Goal: Navigation & Orientation: Find specific page/section

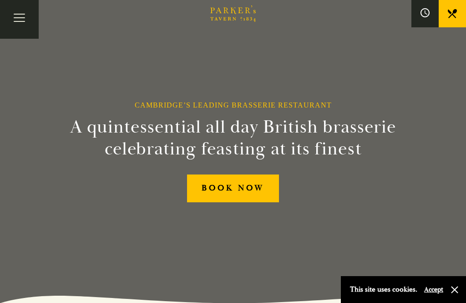
click at [27, 20] on button "Toggle navigation" at bounding box center [19, 19] width 39 height 39
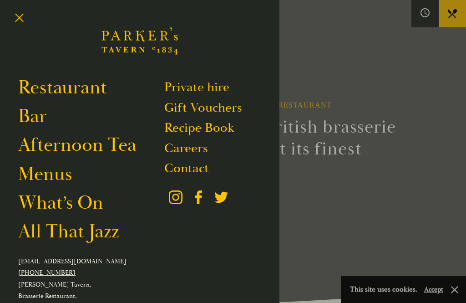
click at [66, 184] on link "Menus" at bounding box center [45, 174] width 54 height 24
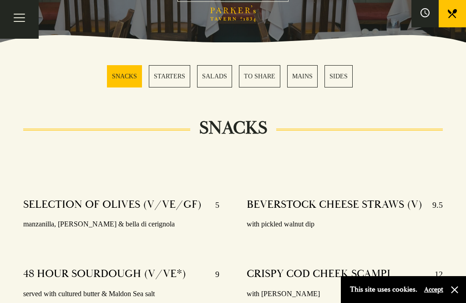
scroll to position [229, 0]
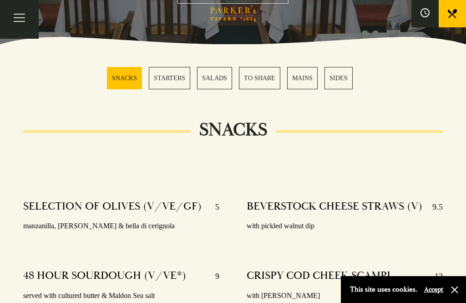
click at [301, 78] on link "MAINS" at bounding box center [302, 78] width 30 height 22
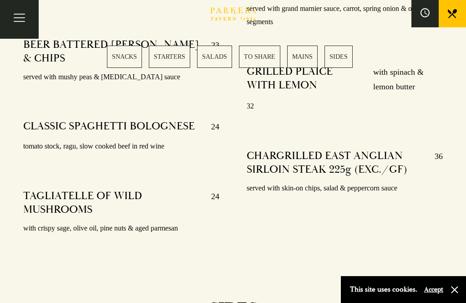
scroll to position [2059, 0]
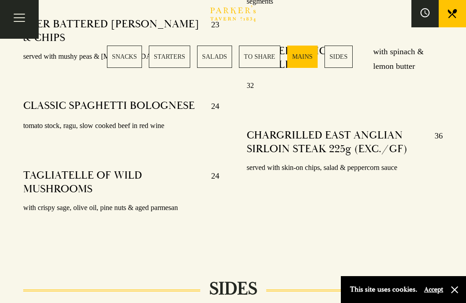
click at [228, 50] on link "SALADS" at bounding box center [214, 57] width 35 height 22
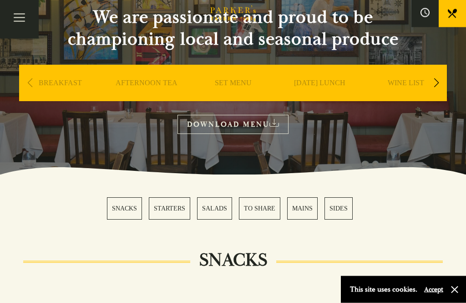
scroll to position [99, 0]
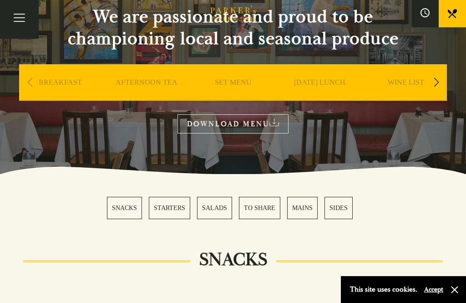
click at [163, 82] on link "AFTERNOON TEA" at bounding box center [147, 96] width 62 height 36
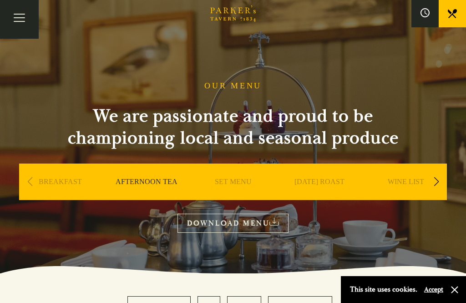
click at [28, 22] on button "Toggle navigation" at bounding box center [19, 19] width 39 height 39
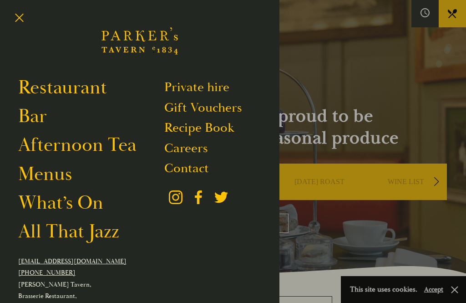
click at [24, 20] on button "Toggle navigation" at bounding box center [19, 19] width 39 height 39
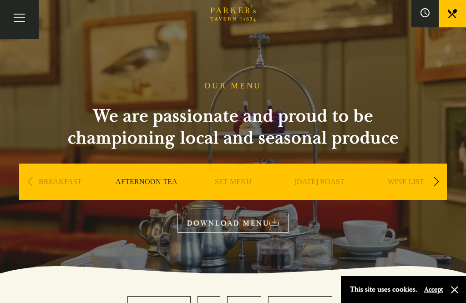
click at [428, 20] on button at bounding box center [424, 13] width 27 height 27
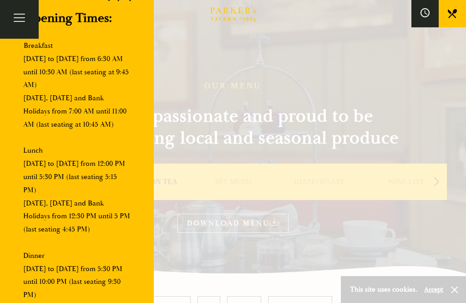
scroll to position [38, 0]
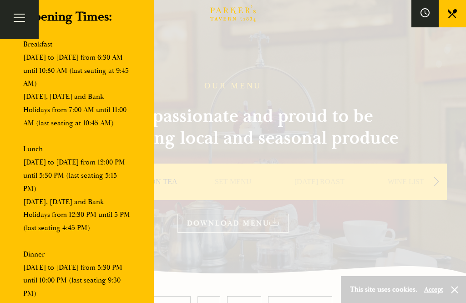
click at [461, 11] on link at bounding box center [452, 13] width 27 height 27
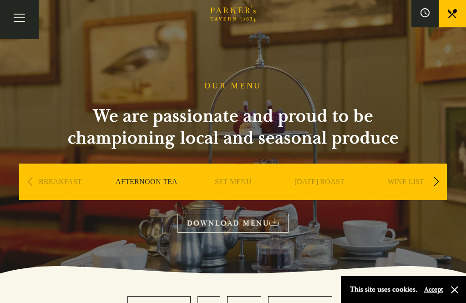
click at [21, 25] on button "Toggle navigation" at bounding box center [19, 19] width 39 height 39
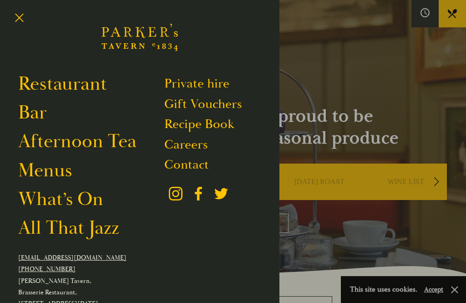
scroll to position [4, 0]
click at [106, 90] on link "Restaurant" at bounding box center [62, 84] width 89 height 24
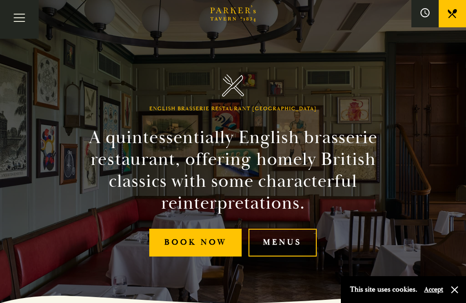
click at [24, 17] on button "Toggle navigation" at bounding box center [19, 19] width 39 height 39
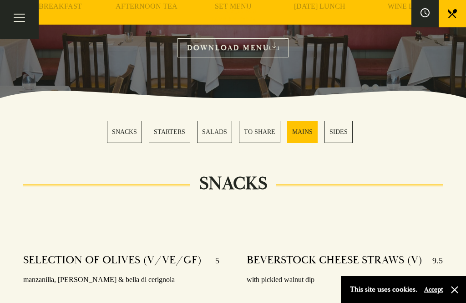
scroll to position [2129, 0]
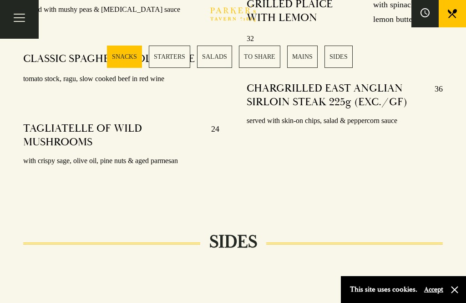
scroll to position [276, 0]
